Goal: Task Accomplishment & Management: Use online tool/utility

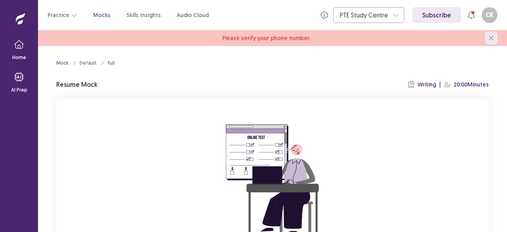
click at [488, 40] on button "close" at bounding box center [491, 38] width 13 height 13
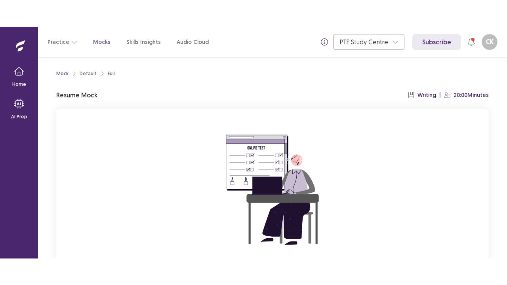
scroll to position [81, 0]
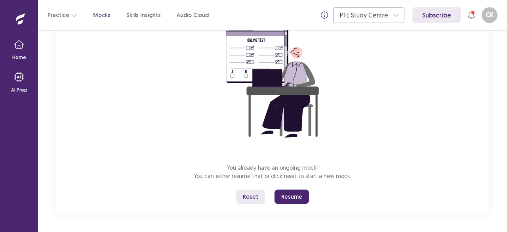
click at [299, 197] on button "Resume" at bounding box center [292, 196] width 34 height 14
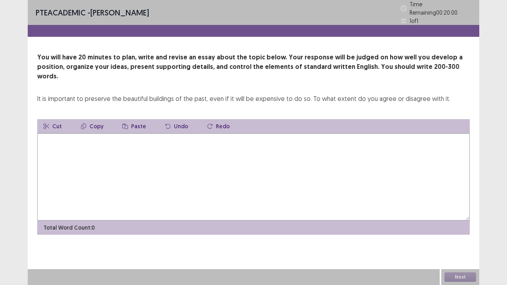
click at [282, 167] on textarea at bounding box center [253, 177] width 433 height 87
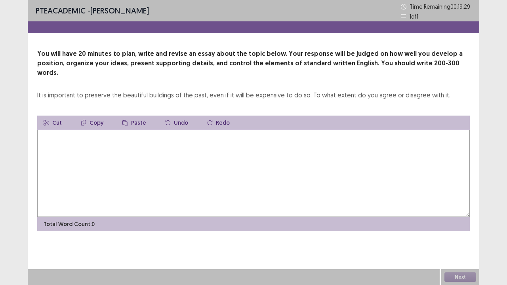
click at [304, 170] on textarea at bounding box center [253, 173] width 433 height 87
type textarea "*"
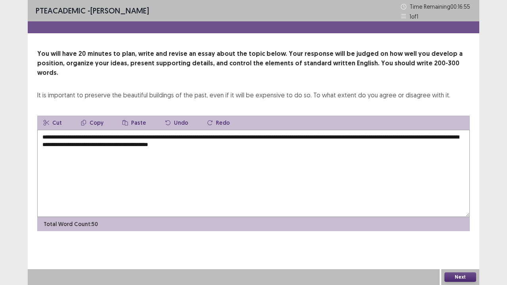
click at [196, 135] on textarea "**********" at bounding box center [253, 173] width 433 height 87
click at [198, 135] on textarea "**********" at bounding box center [253, 173] width 433 height 87
drag, startPoint x: 243, startPoint y: 136, endPoint x: 247, endPoint y: 136, distance: 4.0
click at [247, 136] on textarea "**********" at bounding box center [253, 173] width 433 height 87
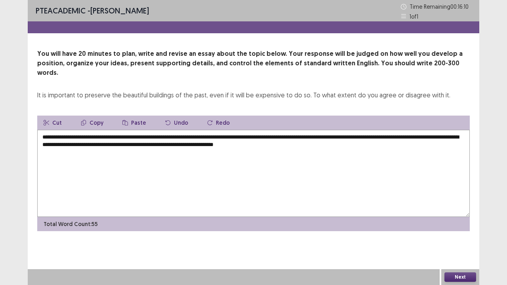
click at [209, 135] on textarea "**********" at bounding box center [253, 173] width 433 height 87
click at [328, 138] on textarea "**********" at bounding box center [253, 173] width 433 height 87
click at [231, 137] on textarea "**********" at bounding box center [253, 173] width 433 height 87
click at [227, 158] on textarea "**********" at bounding box center [253, 173] width 433 height 87
click at [313, 137] on textarea "**********" at bounding box center [253, 173] width 433 height 87
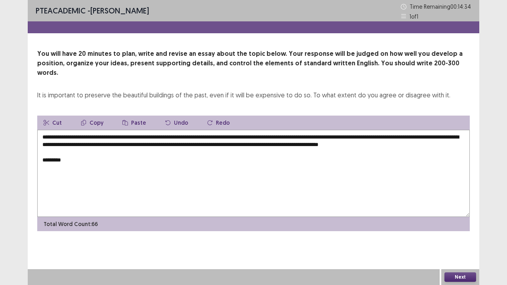
click at [290, 159] on textarea "**********" at bounding box center [253, 173] width 433 height 87
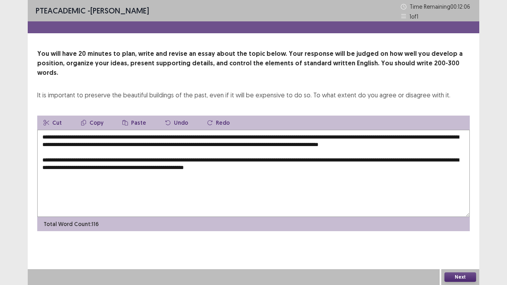
drag, startPoint x: 136, startPoint y: 128, endPoint x: 144, endPoint y: 134, distance: 10.2
click at [136, 130] on textarea "**********" at bounding box center [253, 173] width 433 height 87
click at [450, 130] on textarea "**********" at bounding box center [253, 173] width 433 height 87
click at [175, 151] on textarea "**********" at bounding box center [253, 173] width 433 height 87
click at [177, 151] on textarea "**********" at bounding box center [253, 173] width 433 height 87
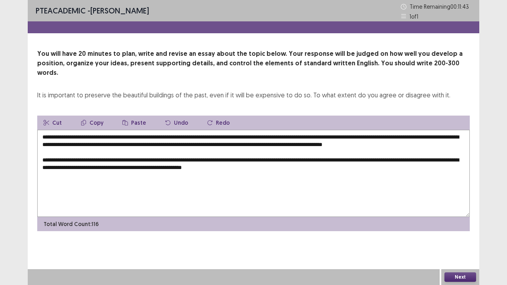
click at [196, 150] on textarea "**********" at bounding box center [253, 173] width 433 height 87
click at [379, 151] on textarea "**********" at bounding box center [253, 173] width 433 height 87
click at [90, 158] on textarea "**********" at bounding box center [253, 173] width 433 height 87
click at [91, 158] on textarea "**********" at bounding box center [253, 173] width 433 height 87
drag, startPoint x: 142, startPoint y: 159, endPoint x: 104, endPoint y: 159, distance: 37.6
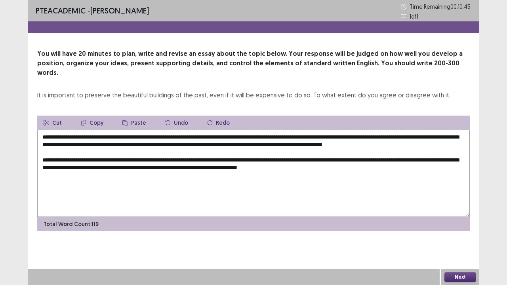
click at [104, 159] on textarea "**********" at bounding box center [253, 173] width 433 height 87
click at [147, 159] on textarea "**********" at bounding box center [253, 173] width 433 height 87
drag, startPoint x: 147, startPoint y: 159, endPoint x: 121, endPoint y: 158, distance: 26.5
click at [121, 158] on textarea "**********" at bounding box center [253, 173] width 433 height 87
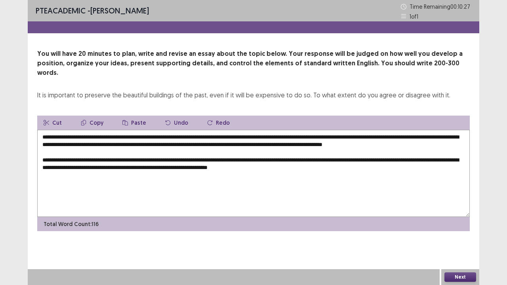
click at [127, 159] on textarea "**********" at bounding box center [253, 173] width 433 height 87
click at [185, 159] on textarea "**********" at bounding box center [253, 173] width 433 height 87
click at [366, 156] on textarea "**********" at bounding box center [253, 173] width 433 height 87
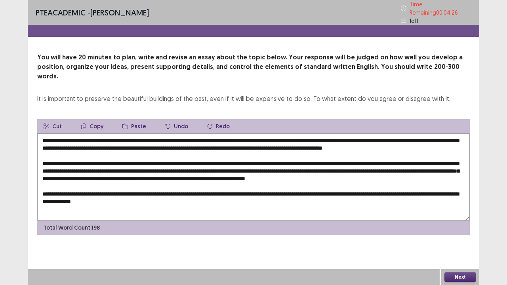
type textarea "**********"
click at [175, 199] on textarea at bounding box center [253, 177] width 433 height 87
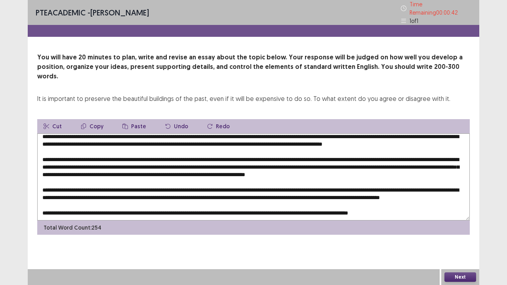
scroll to position [0, 0]
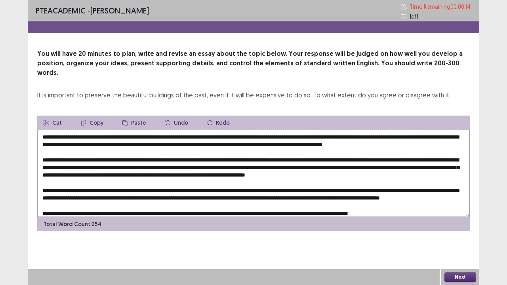
click at [357, 159] on textarea at bounding box center [253, 173] width 433 height 87
type textarea "**********"
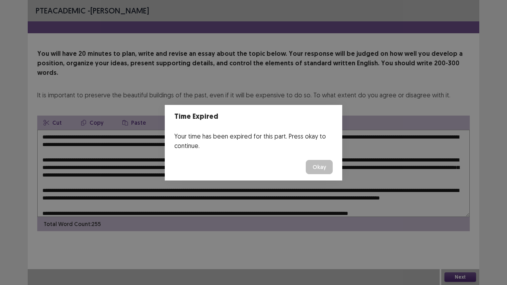
click at [330, 170] on button "Okay" at bounding box center [319, 167] width 27 height 14
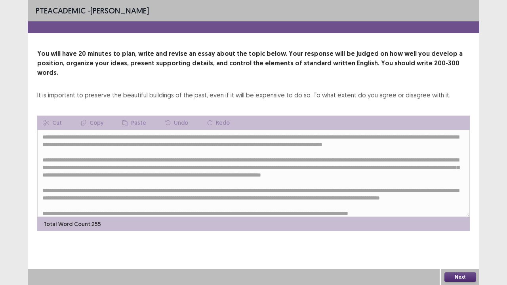
click at [456, 231] on button "Next" at bounding box center [460, 278] width 32 height 10
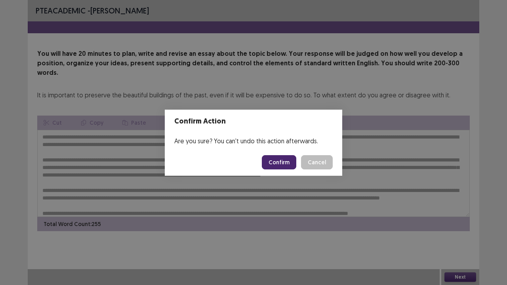
click at [275, 158] on button "Confirm" at bounding box center [279, 162] width 34 height 14
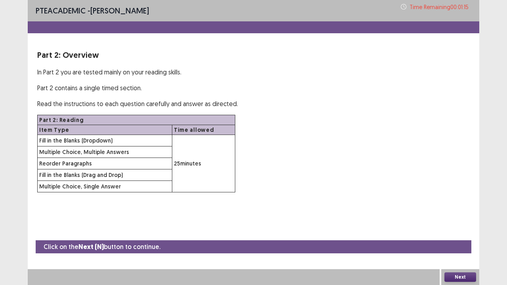
click at [458, 231] on button "Next" at bounding box center [460, 278] width 32 height 10
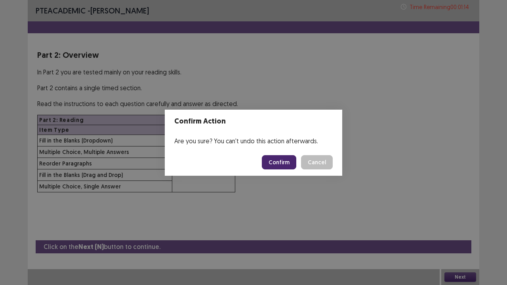
click at [289, 162] on button "Confirm" at bounding box center [279, 162] width 34 height 14
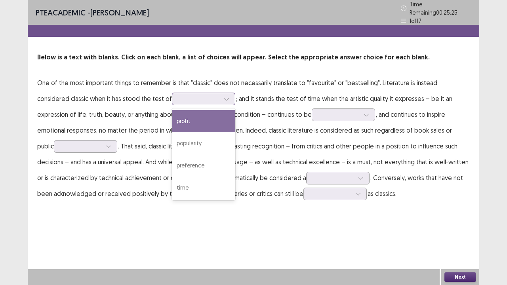
click at [181, 95] on div at bounding box center [199, 99] width 41 height 8
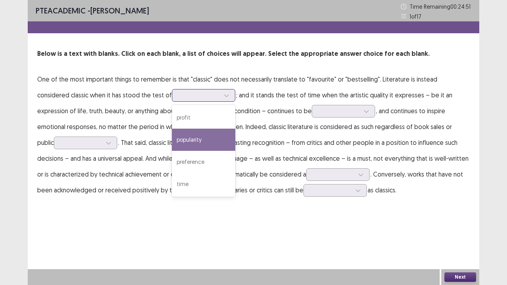
click at [175, 142] on div "popularity" at bounding box center [203, 140] width 63 height 22
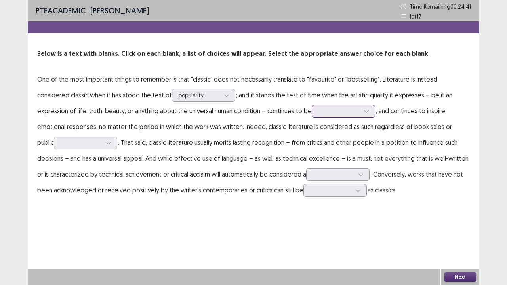
click at [312, 116] on div at bounding box center [343, 111] width 63 height 13
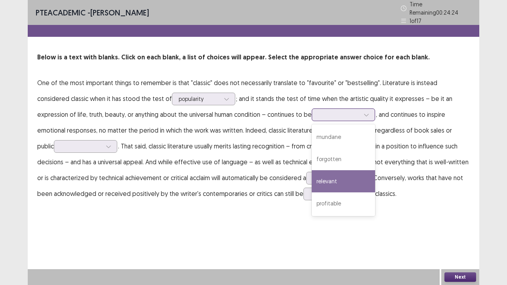
click at [312, 171] on div "relevant" at bounding box center [343, 181] width 63 height 22
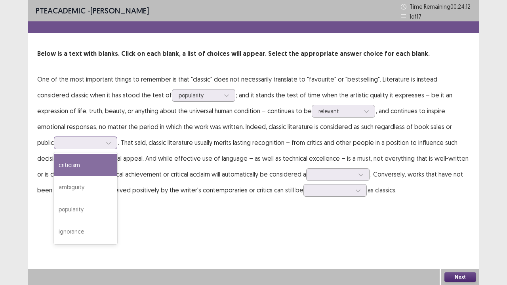
click at [102, 139] on div at bounding box center [81, 143] width 41 height 8
click at [117, 154] on div "criticism" at bounding box center [85, 165] width 63 height 22
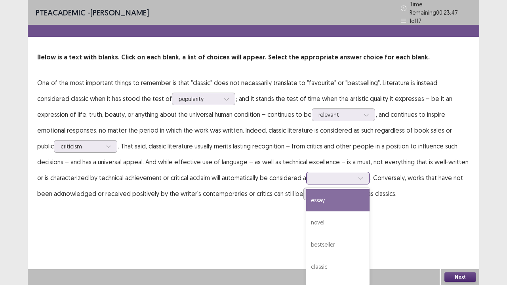
click at [313, 177] on div at bounding box center [333, 178] width 41 height 8
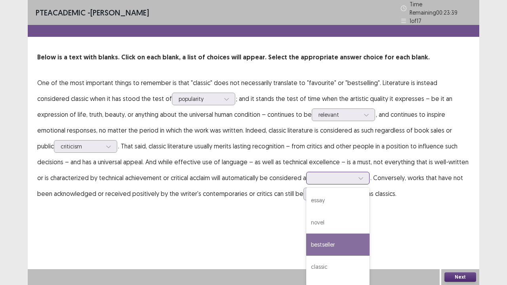
click at [306, 231] on div "bestseller" at bounding box center [337, 245] width 63 height 22
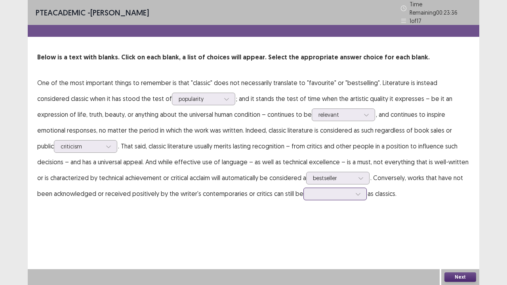
click at [310, 193] on div at bounding box center [330, 194] width 41 height 8
click at [303, 231] on div "recognized" at bounding box center [334, 283] width 63 height 22
click at [468, 231] on button "Next" at bounding box center [460, 278] width 32 height 10
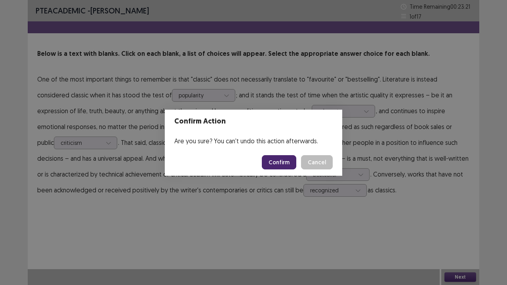
click at [284, 172] on footer "Confirm Cancel" at bounding box center [253, 162] width 177 height 27
click at [286, 168] on button "Confirm" at bounding box center [279, 162] width 34 height 14
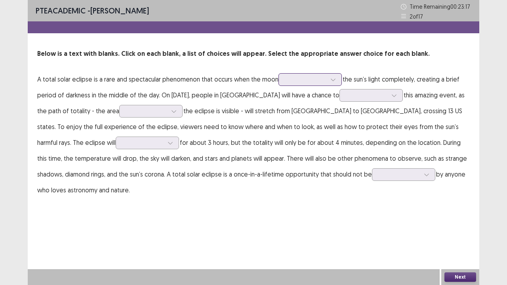
click at [303, 82] on div at bounding box center [305, 80] width 41 height 8
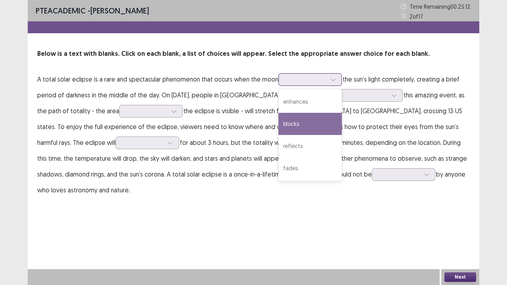
click at [288, 125] on div "blocks" at bounding box center [309, 124] width 63 height 22
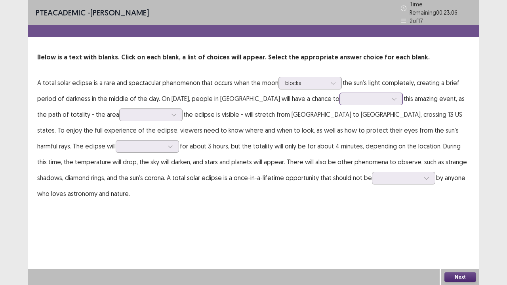
click at [345, 99] on div at bounding box center [366, 98] width 43 height 9
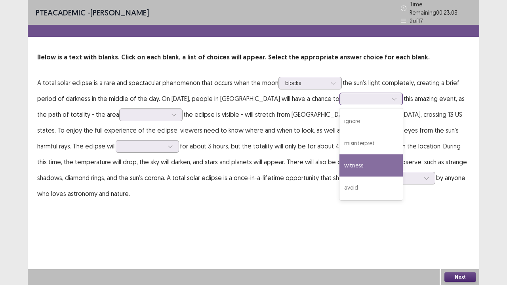
click at [360, 157] on div "witness" at bounding box center [371, 166] width 63 height 22
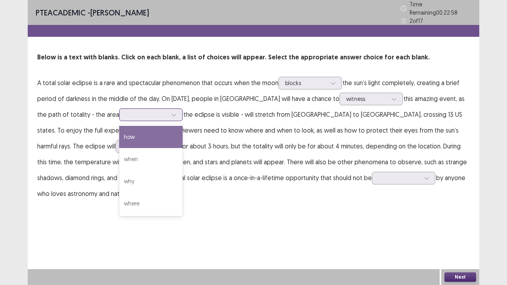
click at [135, 111] on div at bounding box center [146, 115] width 41 height 8
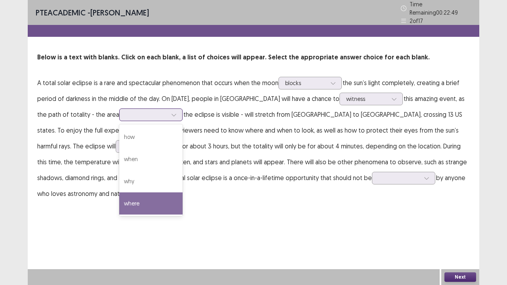
click at [151, 201] on div "where" at bounding box center [150, 204] width 63 height 22
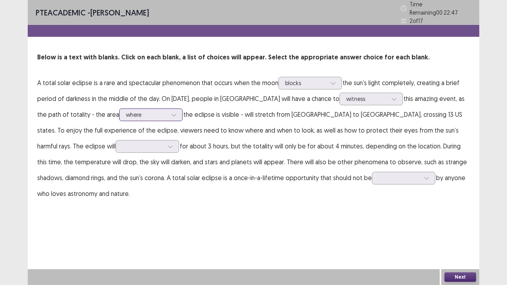
click at [160, 114] on div at bounding box center [146, 115] width 41 height 8
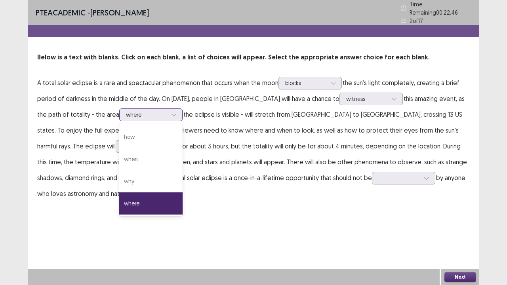
click at [161, 114] on div at bounding box center [146, 115] width 41 height 8
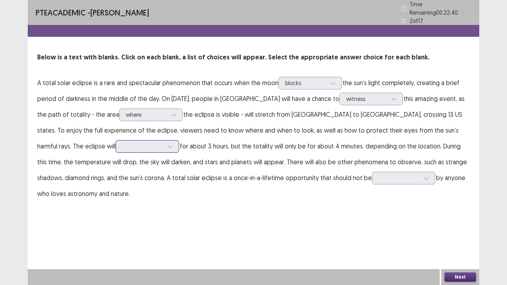
click at [164, 143] on div at bounding box center [170, 147] width 12 height 12
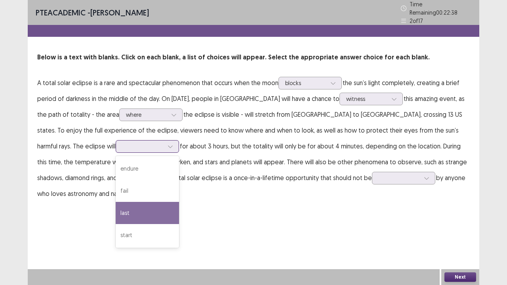
click at [116, 213] on div "last" at bounding box center [147, 213] width 63 height 22
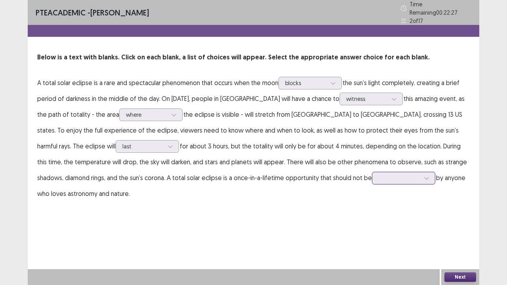
click at [378, 179] on div at bounding box center [399, 178] width 43 height 9
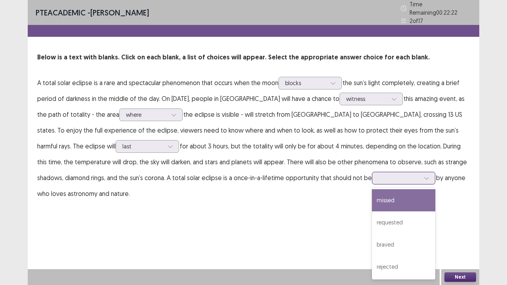
click at [372, 201] on div "missed" at bounding box center [403, 200] width 63 height 22
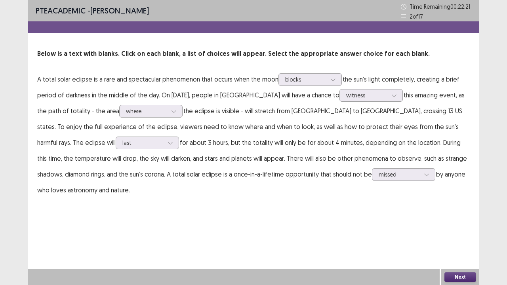
click at [464, 231] on button "Next" at bounding box center [460, 278] width 32 height 10
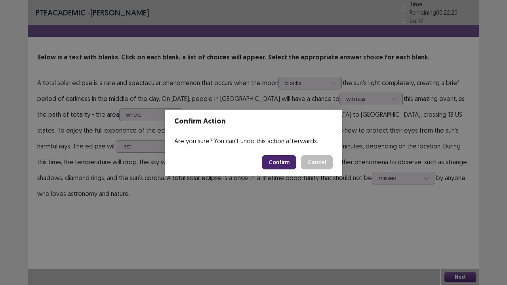
click at [280, 171] on footer "Confirm Cancel" at bounding box center [253, 162] width 177 height 27
click at [284, 167] on button "Confirm" at bounding box center [279, 162] width 34 height 14
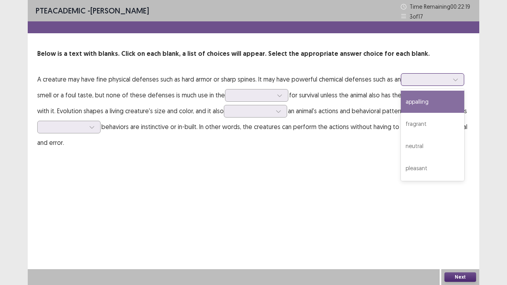
click at [420, 80] on div at bounding box center [428, 80] width 41 height 8
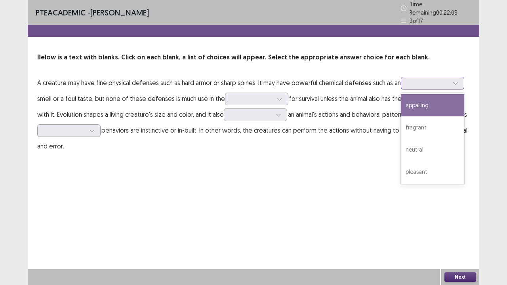
click at [433, 109] on div "appalling" at bounding box center [432, 105] width 63 height 22
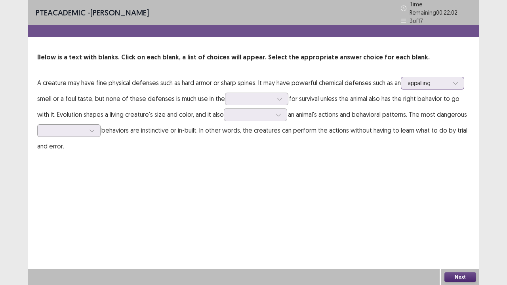
click at [428, 82] on div at bounding box center [428, 83] width 41 height 8
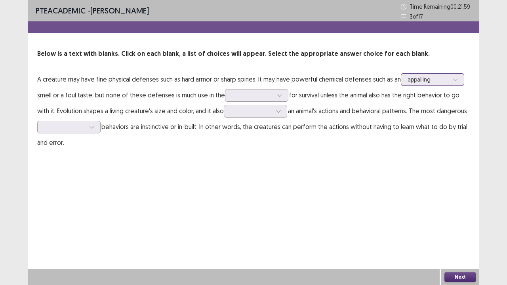
click at [428, 83] on div at bounding box center [428, 80] width 41 height 8
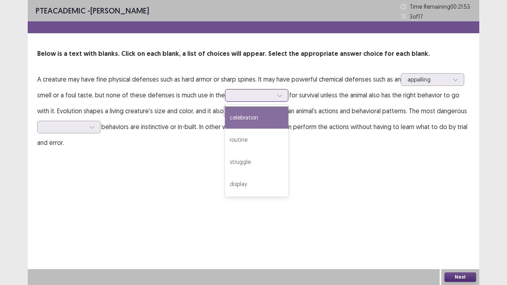
click at [244, 97] on div at bounding box center [252, 96] width 41 height 8
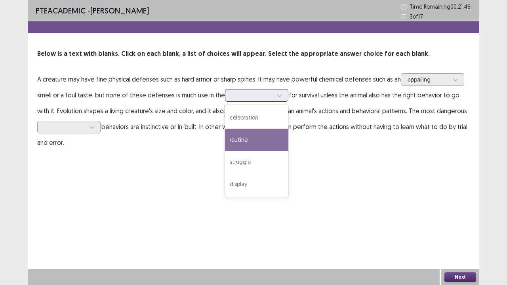
click at [252, 139] on div "routine" at bounding box center [256, 140] width 63 height 22
click at [270, 92] on div at bounding box center [252, 96] width 41 height 8
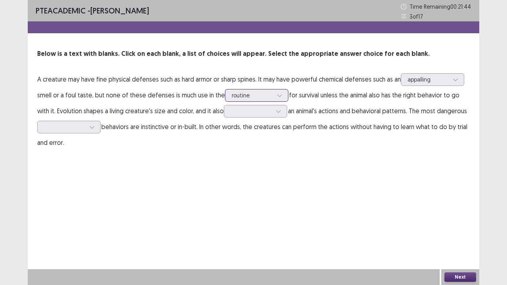
click at [270, 93] on div at bounding box center [252, 96] width 41 height 8
click at [266, 100] on div "routine" at bounding box center [252, 96] width 41 height 12
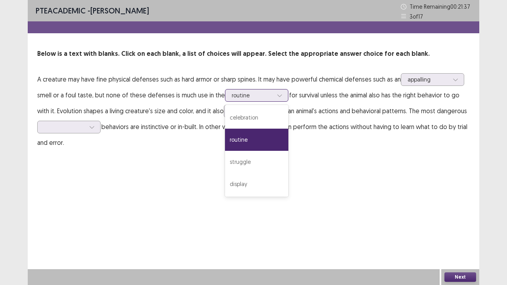
click at [265, 101] on div "routine" at bounding box center [252, 96] width 41 height 12
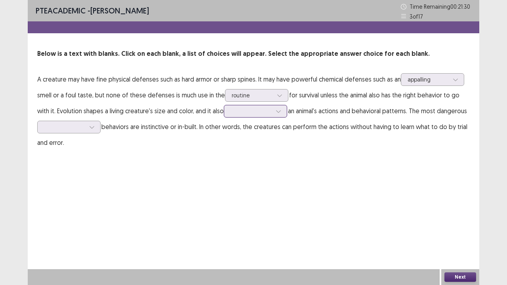
click at [268, 113] on div at bounding box center [251, 111] width 41 height 8
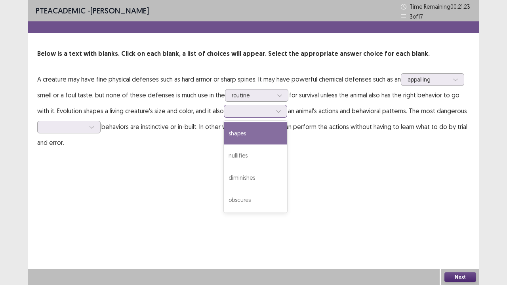
click at [267, 131] on div "shapes" at bounding box center [255, 133] width 63 height 22
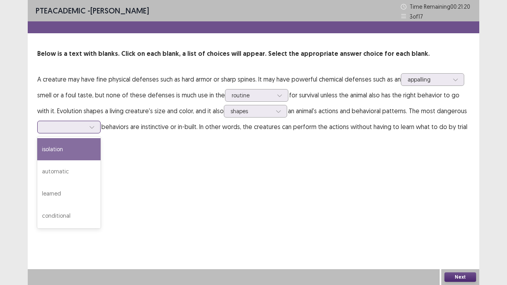
click at [85, 129] on div at bounding box center [64, 127] width 41 height 8
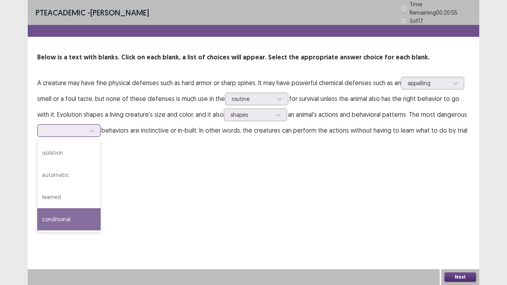
click at [101, 212] on div "conditional" at bounding box center [68, 219] width 63 height 22
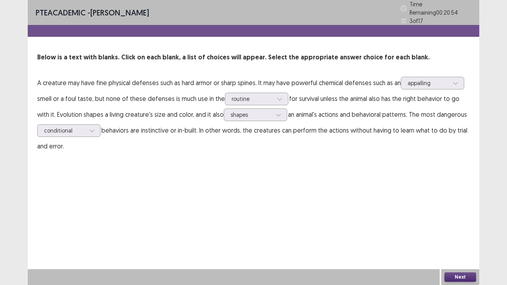
click at [474, 231] on button "Next" at bounding box center [460, 278] width 32 height 10
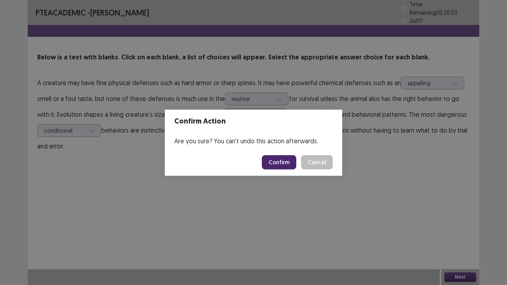
click at [273, 160] on button "Confirm" at bounding box center [279, 162] width 34 height 14
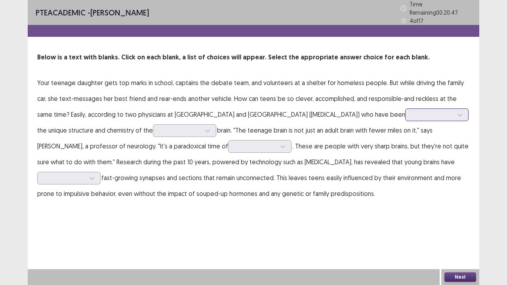
click at [412, 113] on div at bounding box center [432, 115] width 41 height 8
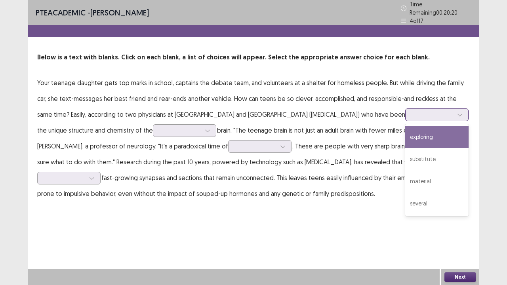
click at [405, 134] on div "exploring" at bounding box center [436, 137] width 63 height 22
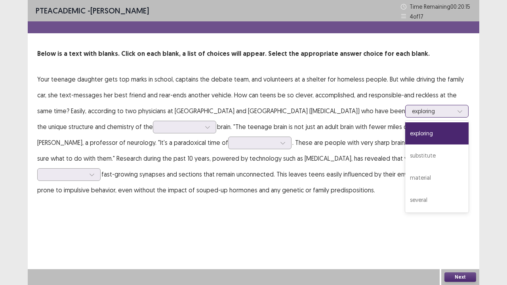
click at [417, 111] on div at bounding box center [432, 111] width 41 height 8
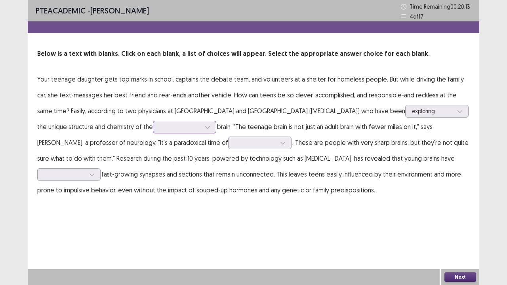
click at [174, 130] on div at bounding box center [180, 127] width 41 height 8
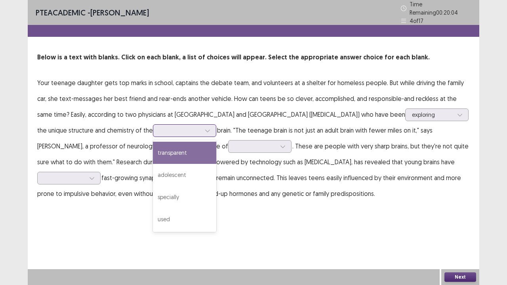
click at [184, 154] on div "transparent" at bounding box center [184, 153] width 63 height 22
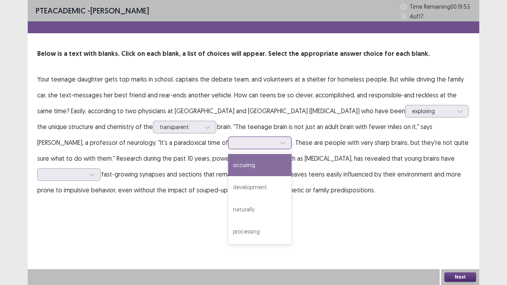
click at [235, 145] on div at bounding box center [255, 143] width 41 height 8
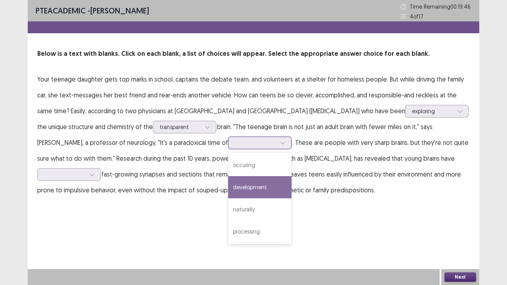
click at [252, 188] on div "development" at bounding box center [259, 187] width 63 height 22
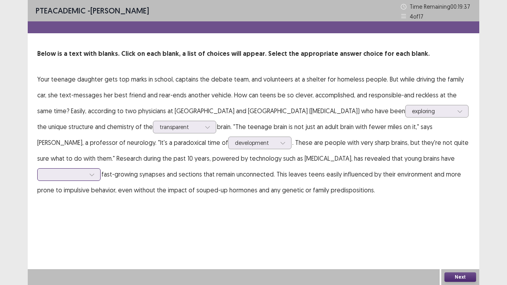
click at [85, 173] on div at bounding box center [64, 175] width 41 height 8
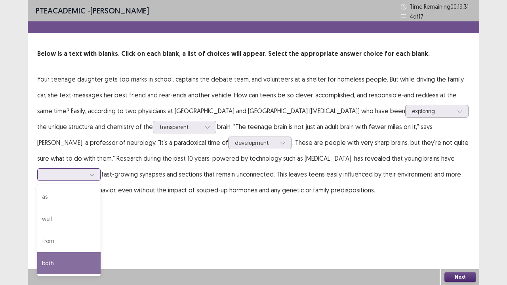
click at [101, 231] on div "both" at bounding box center [68, 263] width 63 height 22
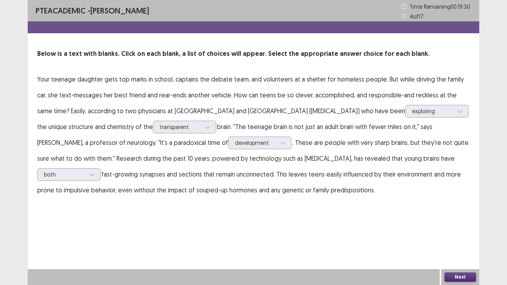
click at [450, 231] on button "Next" at bounding box center [460, 278] width 32 height 10
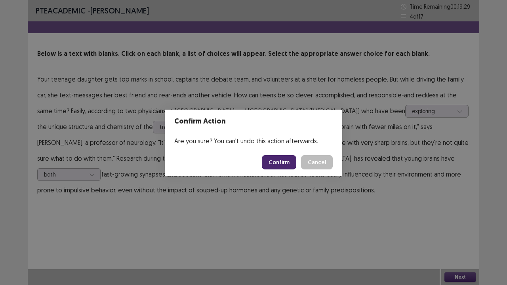
click at [284, 166] on button "Confirm" at bounding box center [279, 162] width 34 height 14
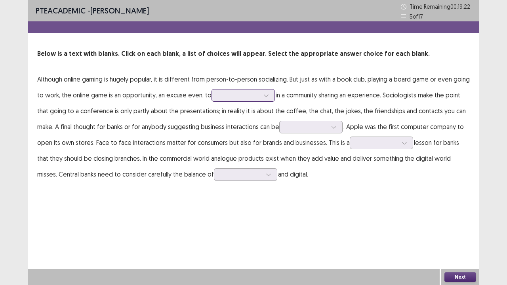
click at [243, 98] on div at bounding box center [238, 96] width 41 height 8
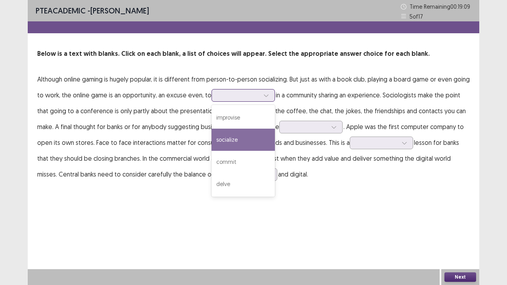
click at [246, 133] on div "socialize" at bounding box center [243, 140] width 63 height 22
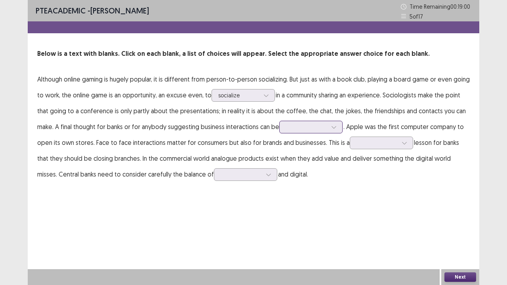
click at [327, 128] on div at bounding box center [306, 127] width 41 height 8
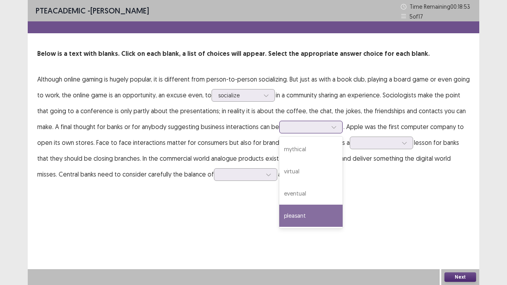
click at [322, 215] on div "pleasant" at bounding box center [310, 216] width 63 height 22
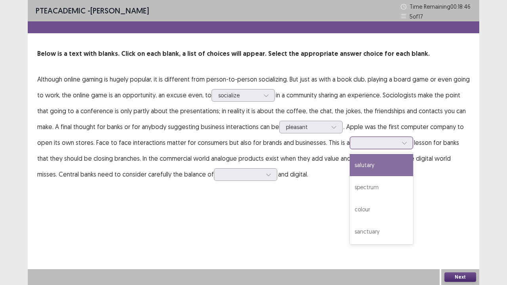
click at [366, 147] on div at bounding box center [377, 143] width 41 height 8
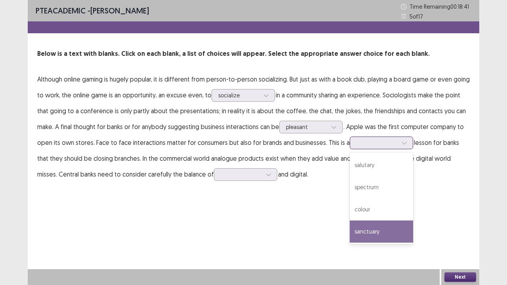
click at [379, 231] on div "sanctuary" at bounding box center [381, 232] width 63 height 22
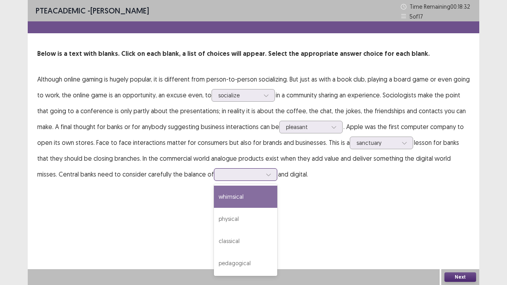
click at [223, 174] on div at bounding box center [241, 175] width 41 height 8
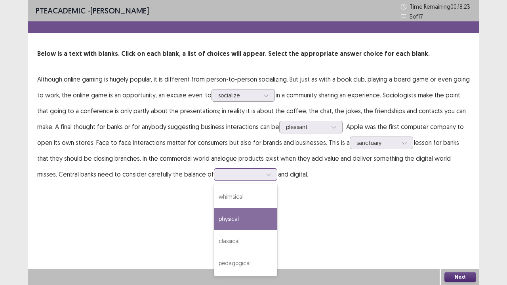
click at [265, 219] on div "physical" at bounding box center [245, 219] width 63 height 22
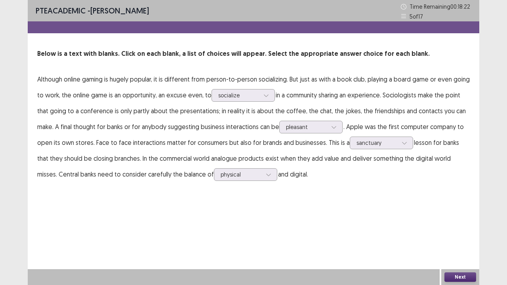
click at [445, 231] on div "PTE academic - [PERSON_NAME] Time Remaining 00 : 18 : 22 5 of 17 Below is a tex…" at bounding box center [254, 142] width 452 height 285
click at [453, 231] on button "Next" at bounding box center [460, 278] width 32 height 10
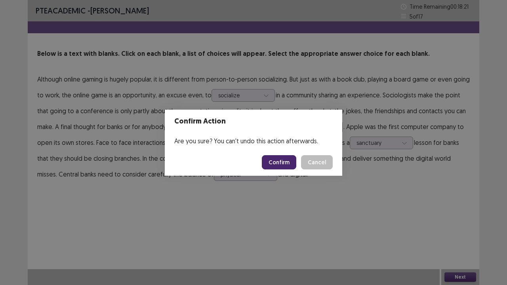
click at [284, 165] on button "Confirm" at bounding box center [279, 162] width 34 height 14
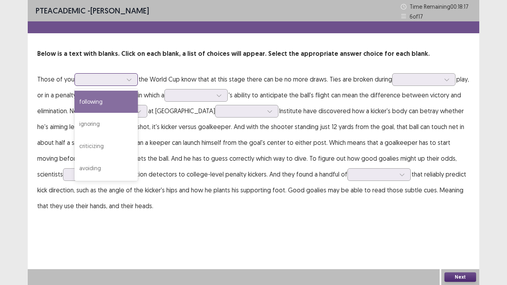
click at [93, 81] on div at bounding box center [101, 80] width 41 height 8
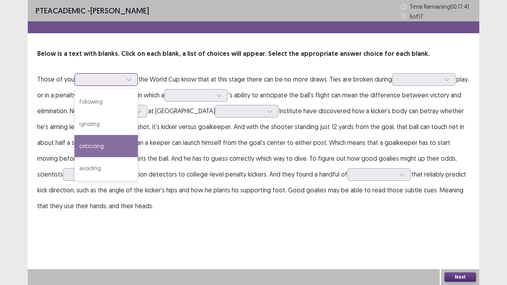
click at [124, 147] on div "criticizing" at bounding box center [105, 146] width 63 height 22
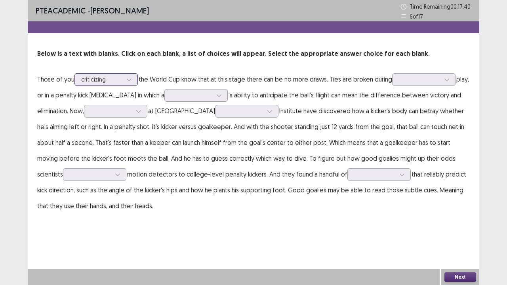
click at [125, 78] on div at bounding box center [129, 80] width 12 height 12
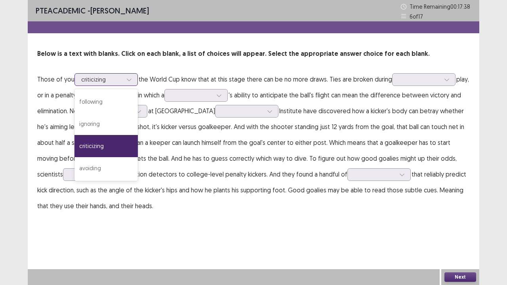
click at [128, 77] on icon at bounding box center [129, 80] width 6 height 6
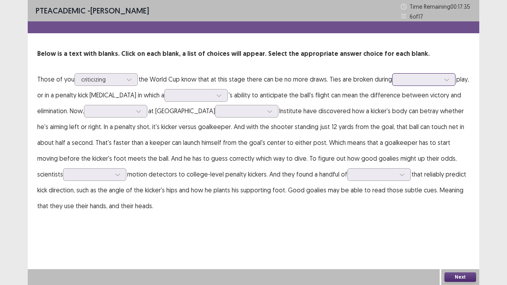
click at [422, 79] on div at bounding box center [419, 80] width 41 height 8
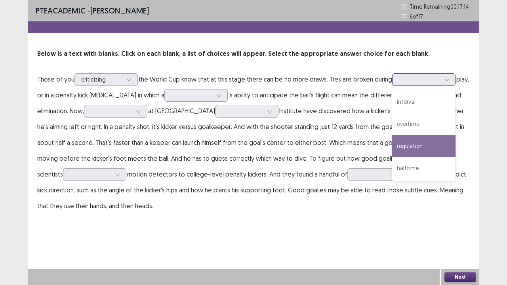
click at [434, 144] on div "regulation" at bounding box center [423, 146] width 63 height 22
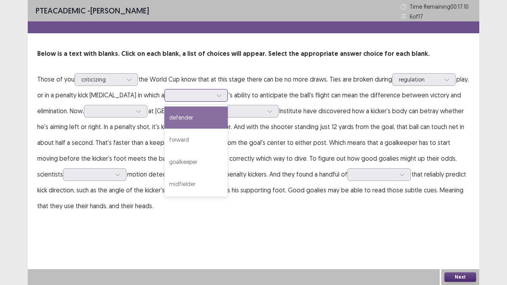
click at [180, 96] on div at bounding box center [191, 96] width 41 height 8
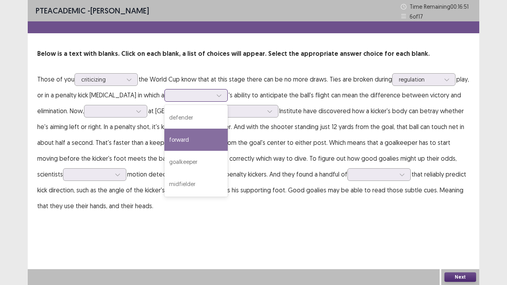
click at [201, 143] on div "forward" at bounding box center [195, 140] width 63 height 22
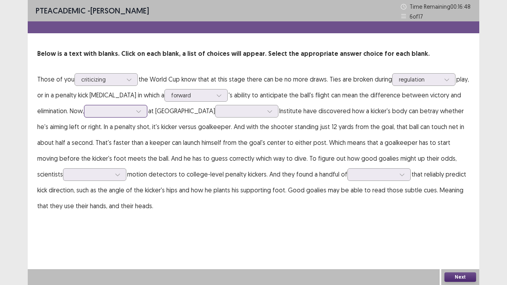
click at [125, 111] on div at bounding box center [111, 111] width 41 height 8
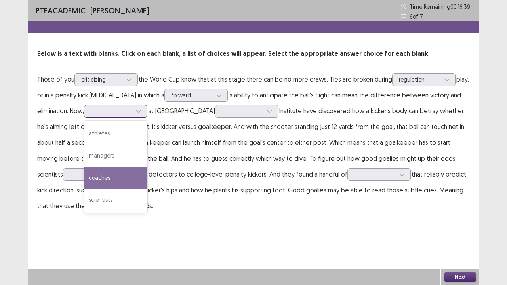
click at [132, 174] on div "coaches" at bounding box center [115, 178] width 63 height 22
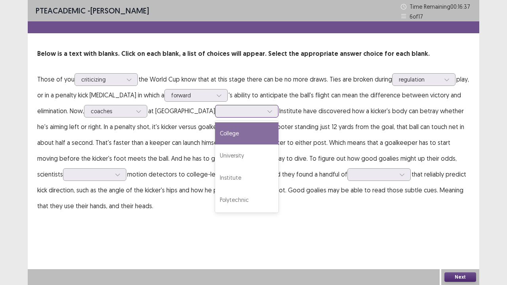
click at [222, 113] on div at bounding box center [242, 111] width 41 height 8
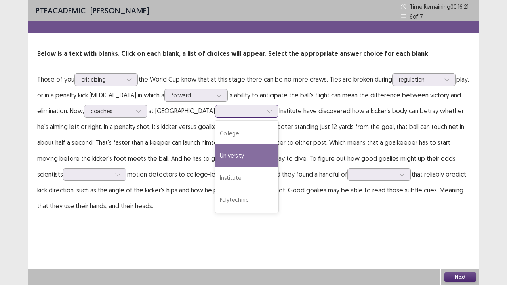
click at [227, 159] on div "University" at bounding box center [246, 156] width 63 height 22
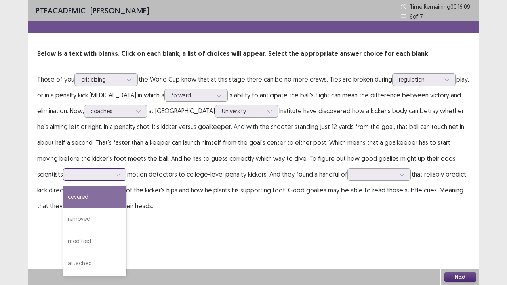
click at [82, 172] on div at bounding box center [90, 175] width 41 height 8
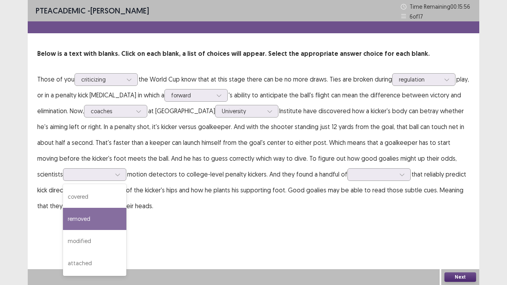
click at [206, 121] on p "Those of you criticizing the World Cup know that at this stage there can be no …" at bounding box center [253, 142] width 433 height 143
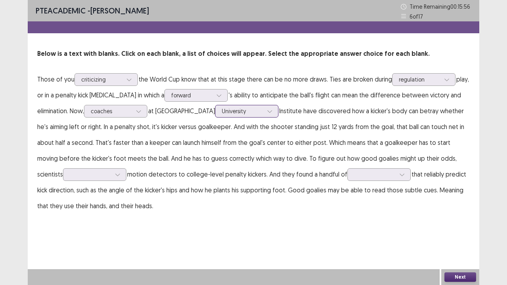
click at [221, 115] on div "University" at bounding box center [242, 111] width 43 height 12
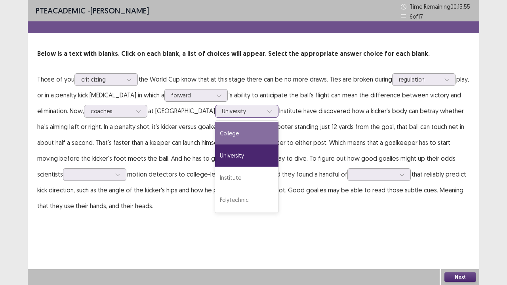
click at [215, 127] on div "College" at bounding box center [246, 133] width 63 height 22
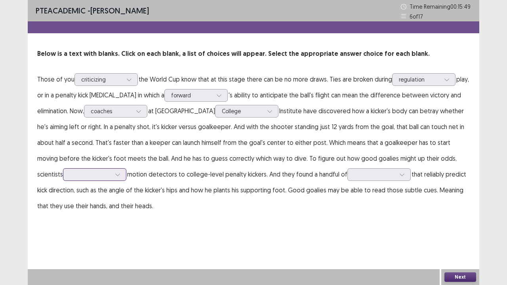
click at [112, 180] on div at bounding box center [118, 175] width 12 height 12
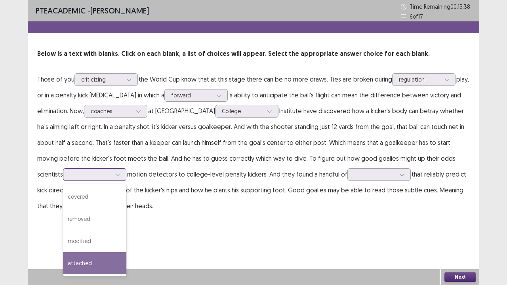
click at [79, 231] on div "attached" at bounding box center [94, 263] width 63 height 22
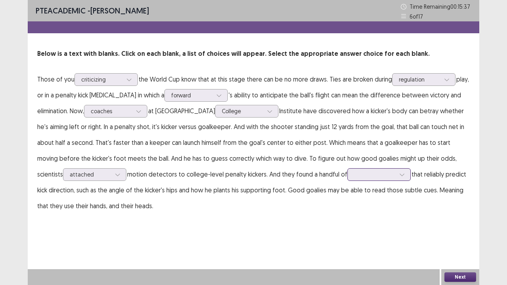
click at [354, 175] on div at bounding box center [374, 175] width 41 height 8
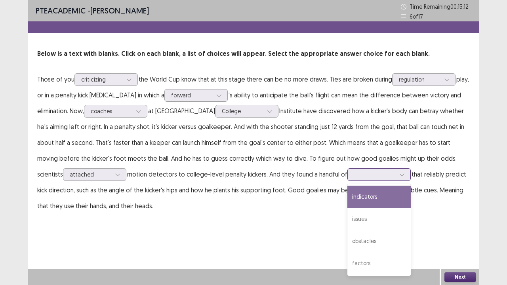
click at [347, 197] on div "indicators" at bounding box center [378, 197] width 63 height 22
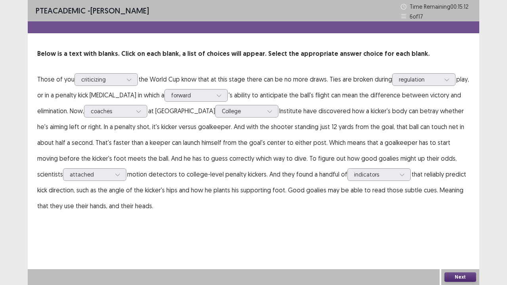
click at [362, 159] on p "Those of you criticizing the World Cup know that at this stage there can be no …" at bounding box center [253, 142] width 433 height 143
click at [363, 170] on div "indicators" at bounding box center [374, 175] width 41 height 12
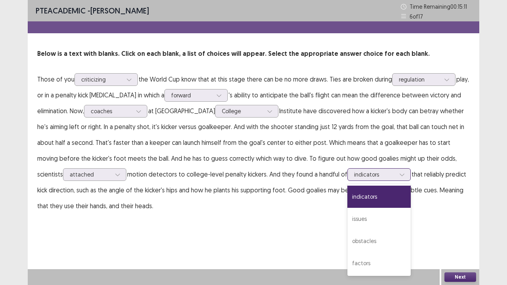
click at [363, 171] on div at bounding box center [374, 175] width 41 height 8
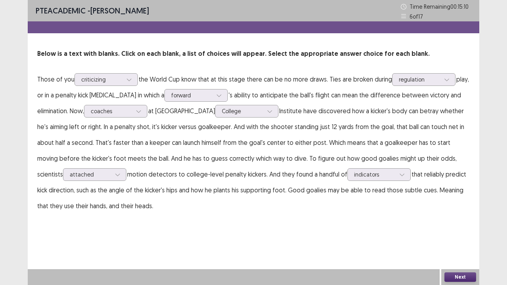
click at [451, 231] on button "Next" at bounding box center [460, 278] width 32 height 10
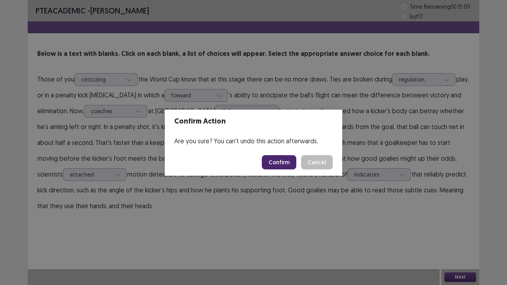
click at [281, 167] on button "Confirm" at bounding box center [279, 162] width 34 height 14
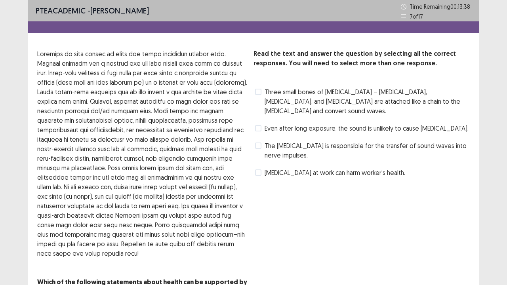
click at [290, 141] on span "The [MEDICAL_DATA] is responsible for the transfer of sound waves into nerve im…" at bounding box center [367, 150] width 205 height 19
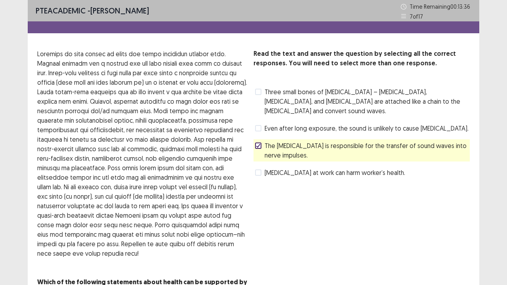
click at [290, 166] on div "[MEDICAL_DATA] at work can harm worker’s health." at bounding box center [330, 172] width 152 height 13
click at [290, 168] on span "[MEDICAL_DATA] at work can harm worker’s health." at bounding box center [335, 173] width 141 height 10
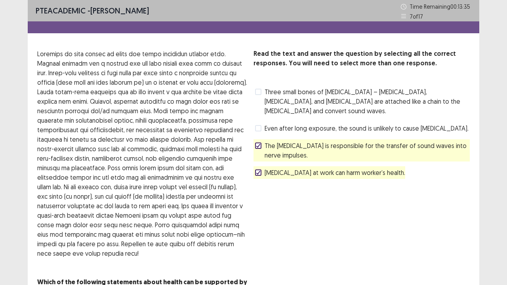
click at [290, 168] on span "[MEDICAL_DATA] at work can harm worker’s health." at bounding box center [335, 173] width 141 height 10
